Goal: Navigation & Orientation: Find specific page/section

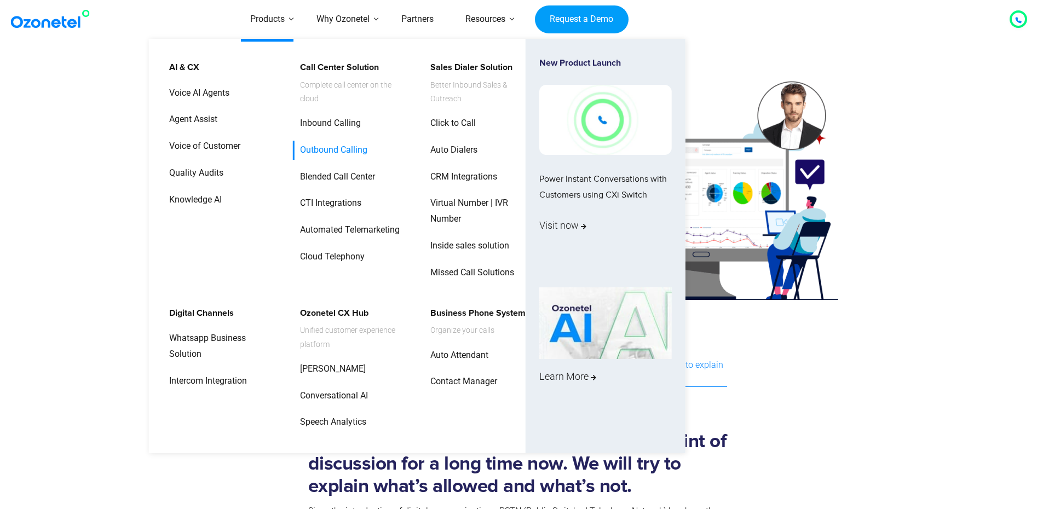
click at [332, 150] on link "Outbound Calling" at bounding box center [331, 150] width 76 height 19
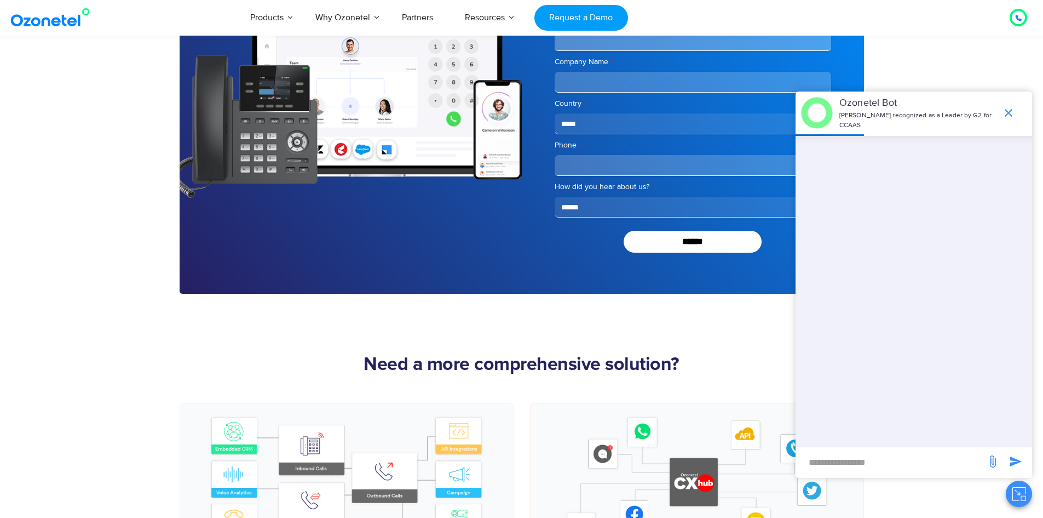
scroll to position [2846, 0]
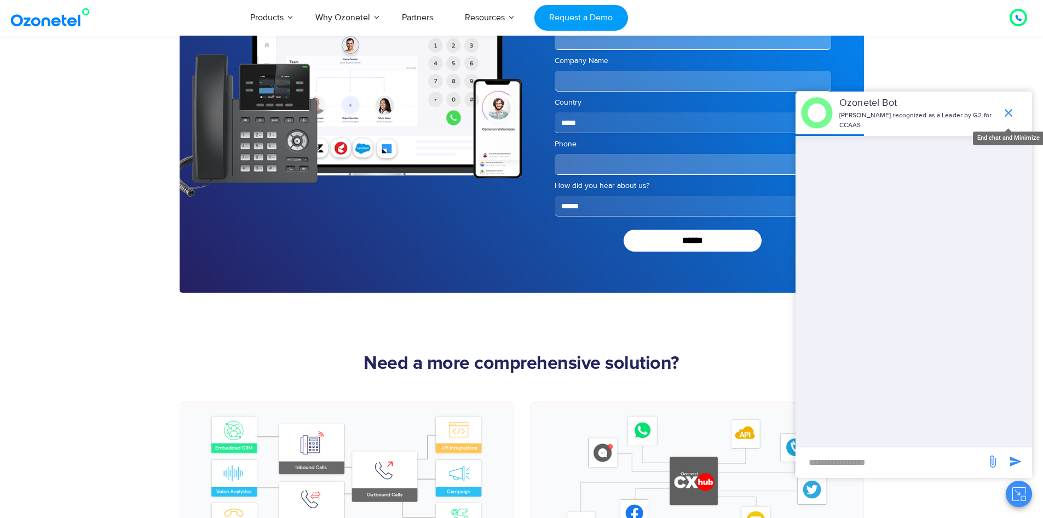
click at [1007, 114] on icon "end chat or minimize" at bounding box center [1009, 113] width 8 height 8
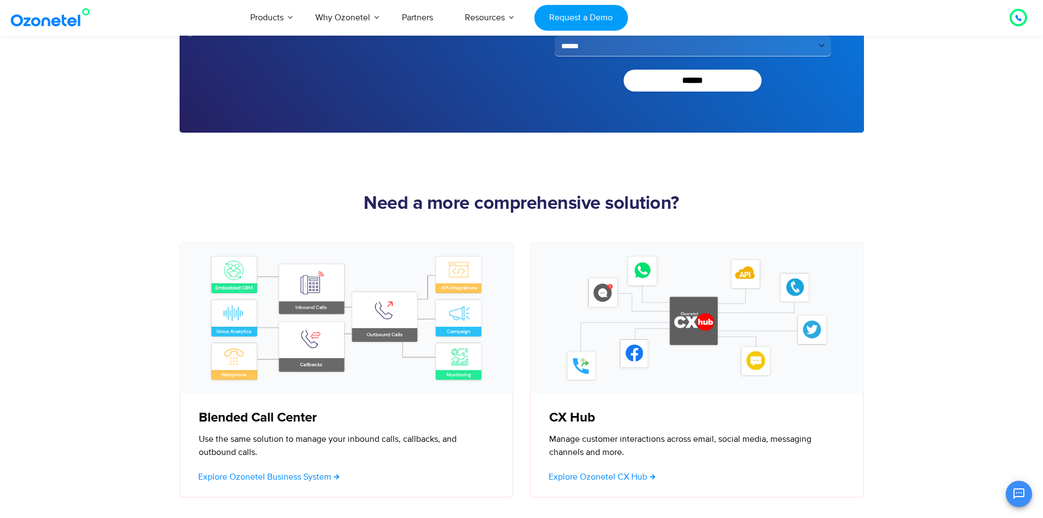
scroll to position [2974, 0]
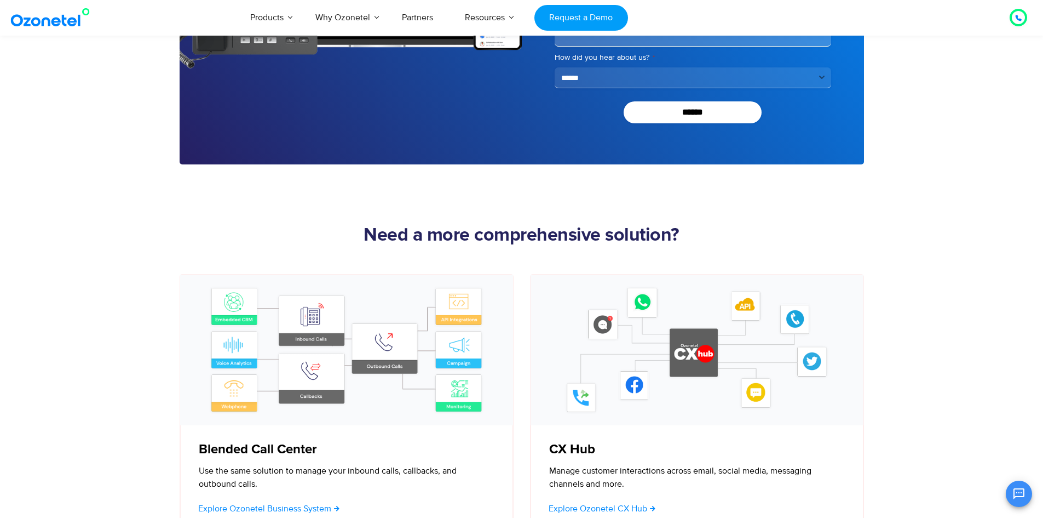
click at [40, 24] on img at bounding box center [52, 18] width 89 height 20
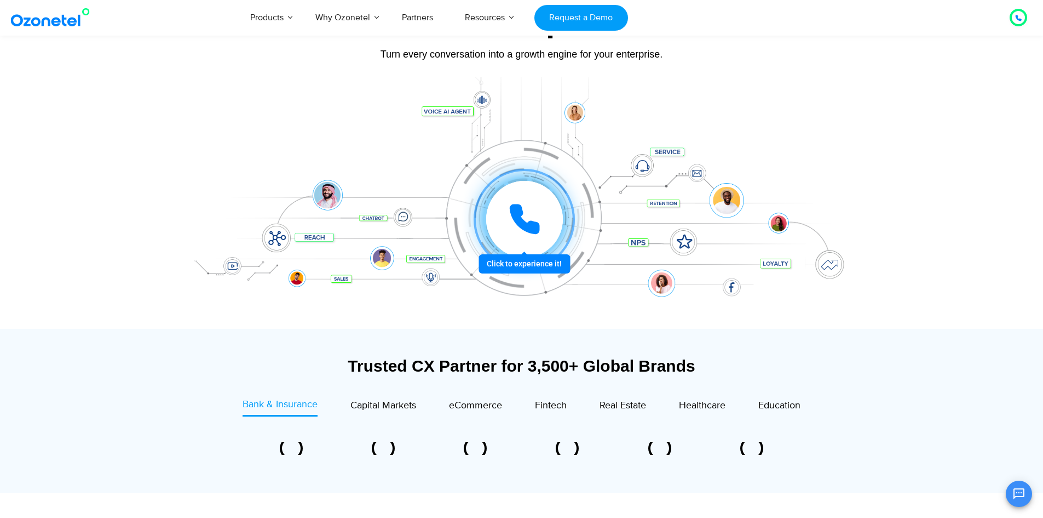
scroll to position [128, 0]
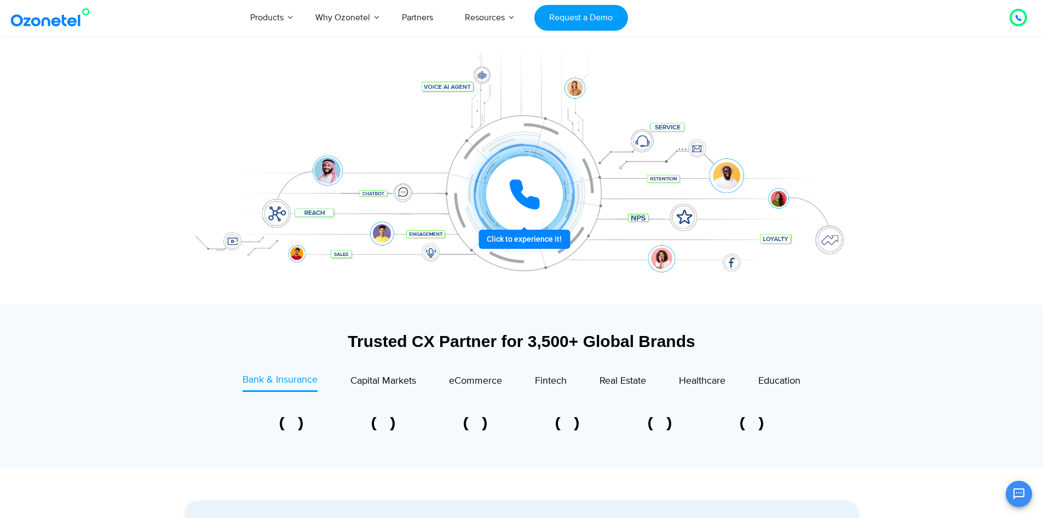
click at [532, 198] on icon at bounding box center [524, 194] width 27 height 27
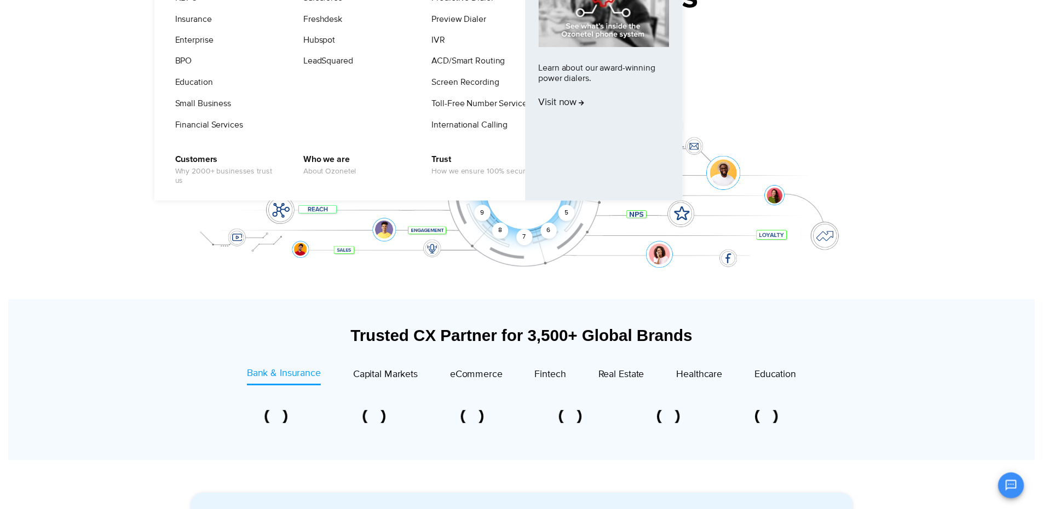
scroll to position [0, 0]
